Goal: Information Seeking & Learning: Learn about a topic

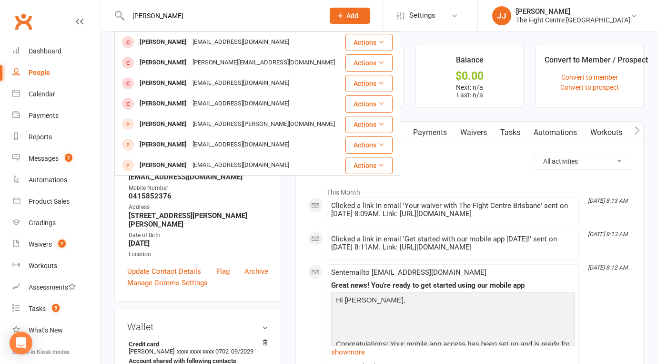
click at [24, 16] on link "Clubworx" at bounding box center [23, 22] width 24 height 24
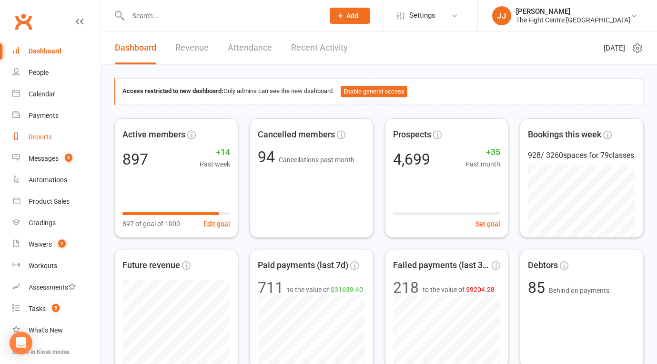
click at [51, 138] on div "Reports" at bounding box center [40, 137] width 23 height 8
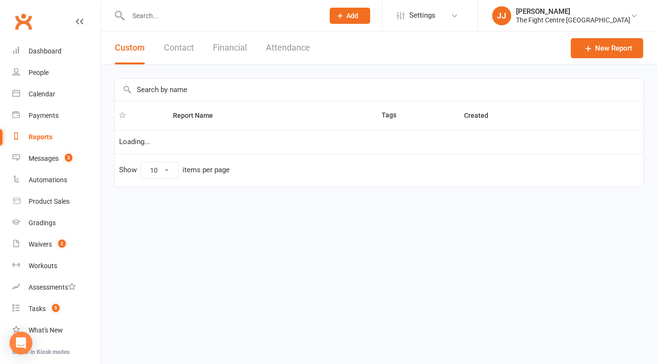
select select "100"
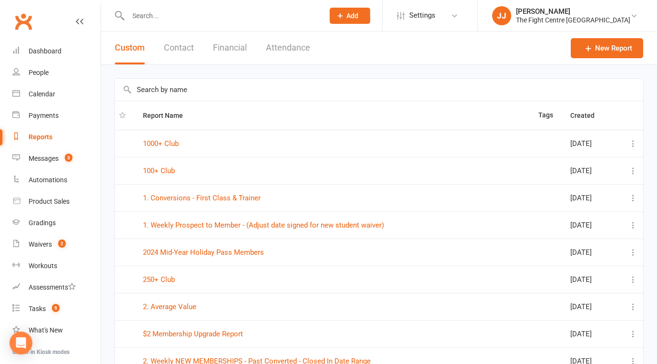
click at [184, 95] on input "text" at bounding box center [379, 90] width 529 height 22
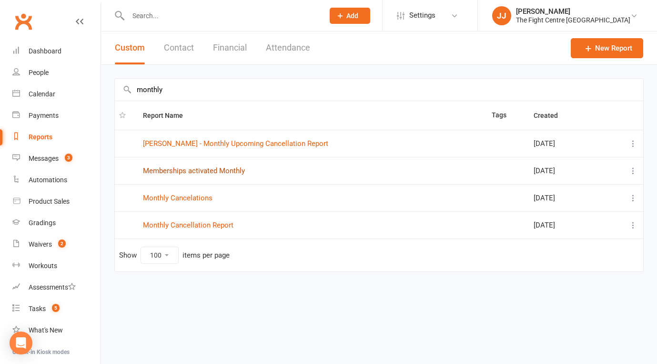
type input "monthly"
click at [29, 26] on link "Clubworx" at bounding box center [23, 22] width 24 height 24
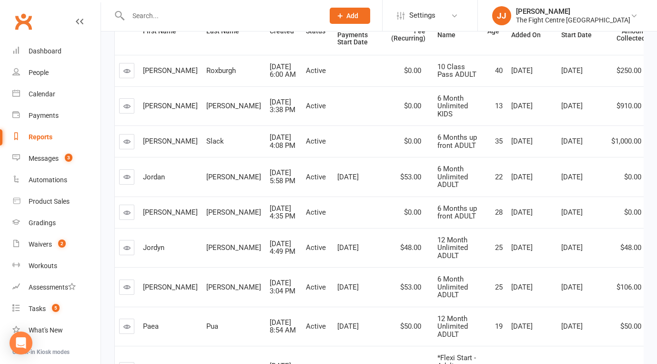
scroll to position [168, 0]
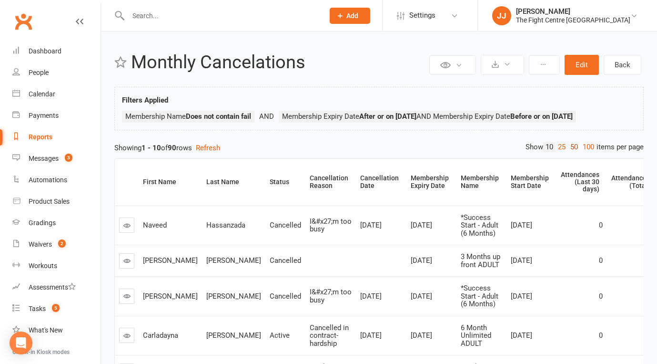
click at [574, 146] on link "50" at bounding box center [574, 147] width 12 height 10
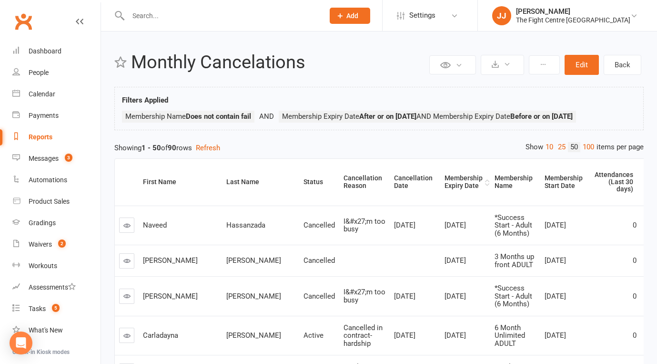
click at [445, 177] on div "Membership Expiry Date" at bounding box center [464, 181] width 38 height 15
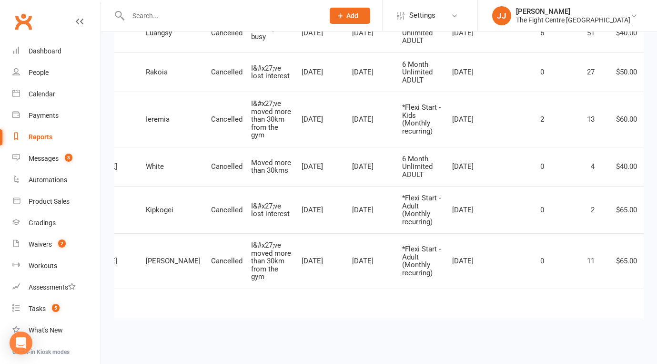
scroll to position [0, 112]
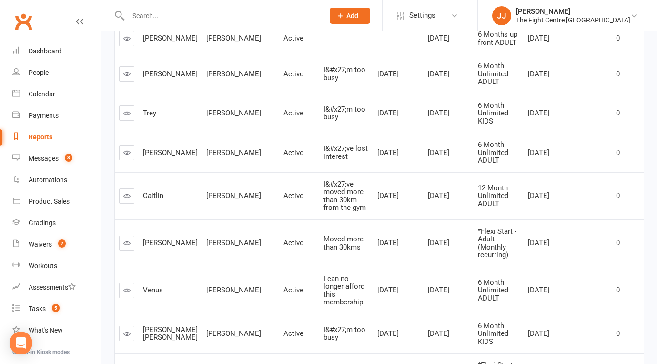
scroll to position [426, 0]
click at [49, 161] on div "Messages" at bounding box center [44, 158] width 30 height 8
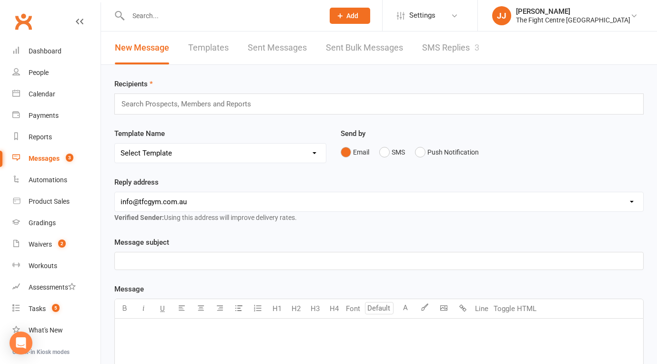
click at [461, 47] on link "SMS Replies 3" at bounding box center [450, 47] width 57 height 33
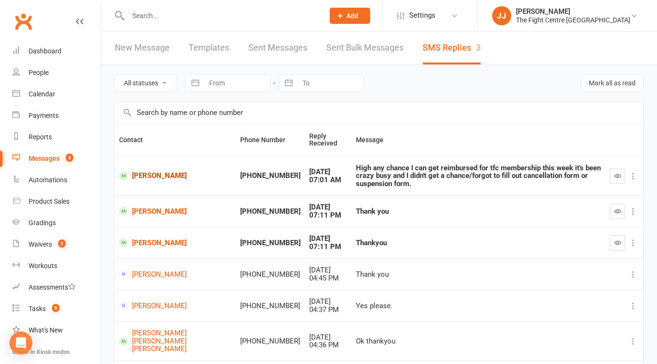
click at [163, 174] on link "Sam Hennessy" at bounding box center [175, 175] width 113 height 9
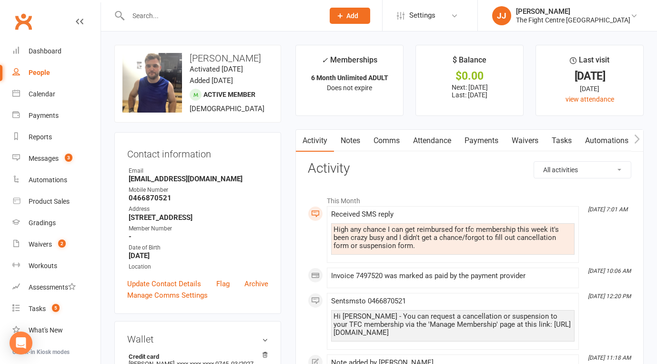
click at [28, 26] on link "Clubworx" at bounding box center [23, 22] width 24 height 24
